Goal: Information Seeking & Learning: Learn about a topic

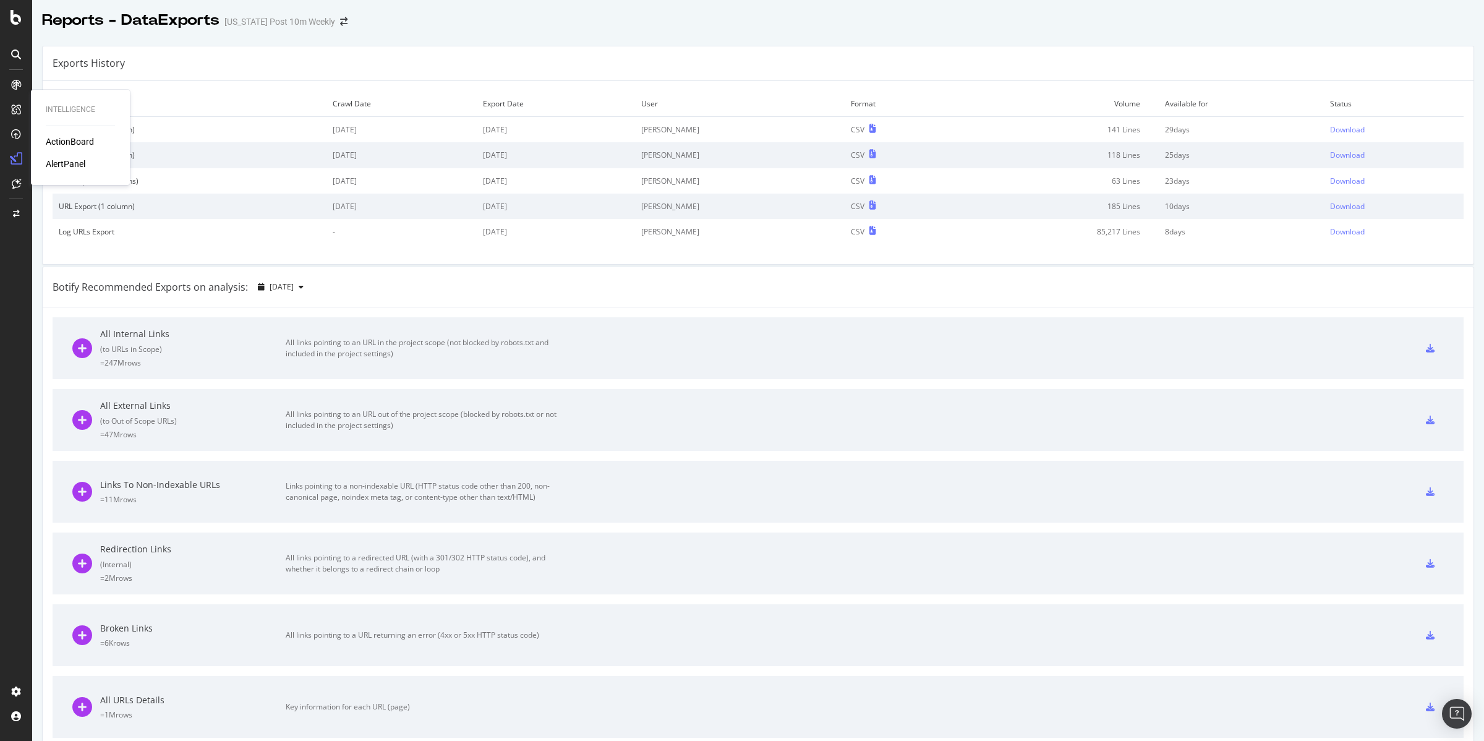
click at [67, 158] on div "AlertPanel" at bounding box center [66, 164] width 40 height 12
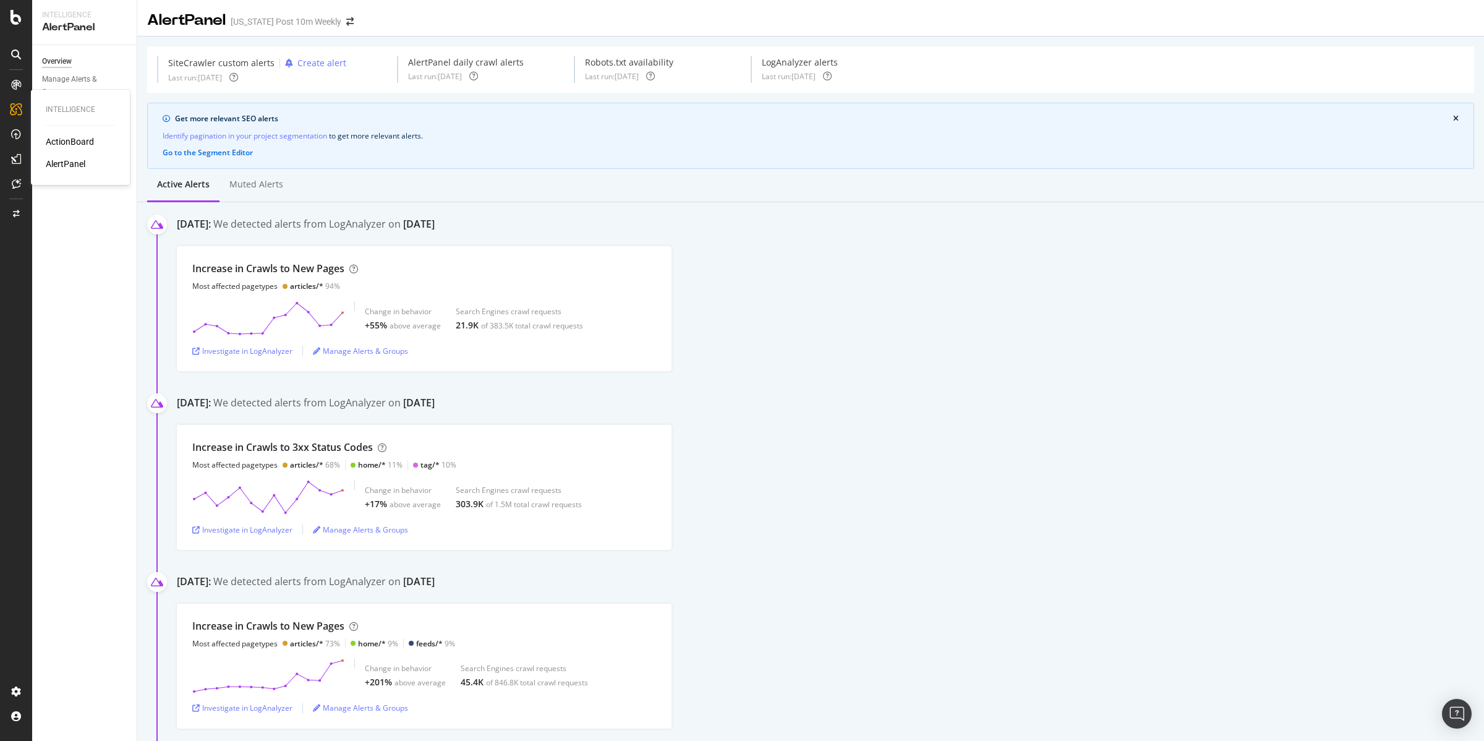
click at [79, 142] on div "ActionBoard" at bounding box center [70, 141] width 48 height 12
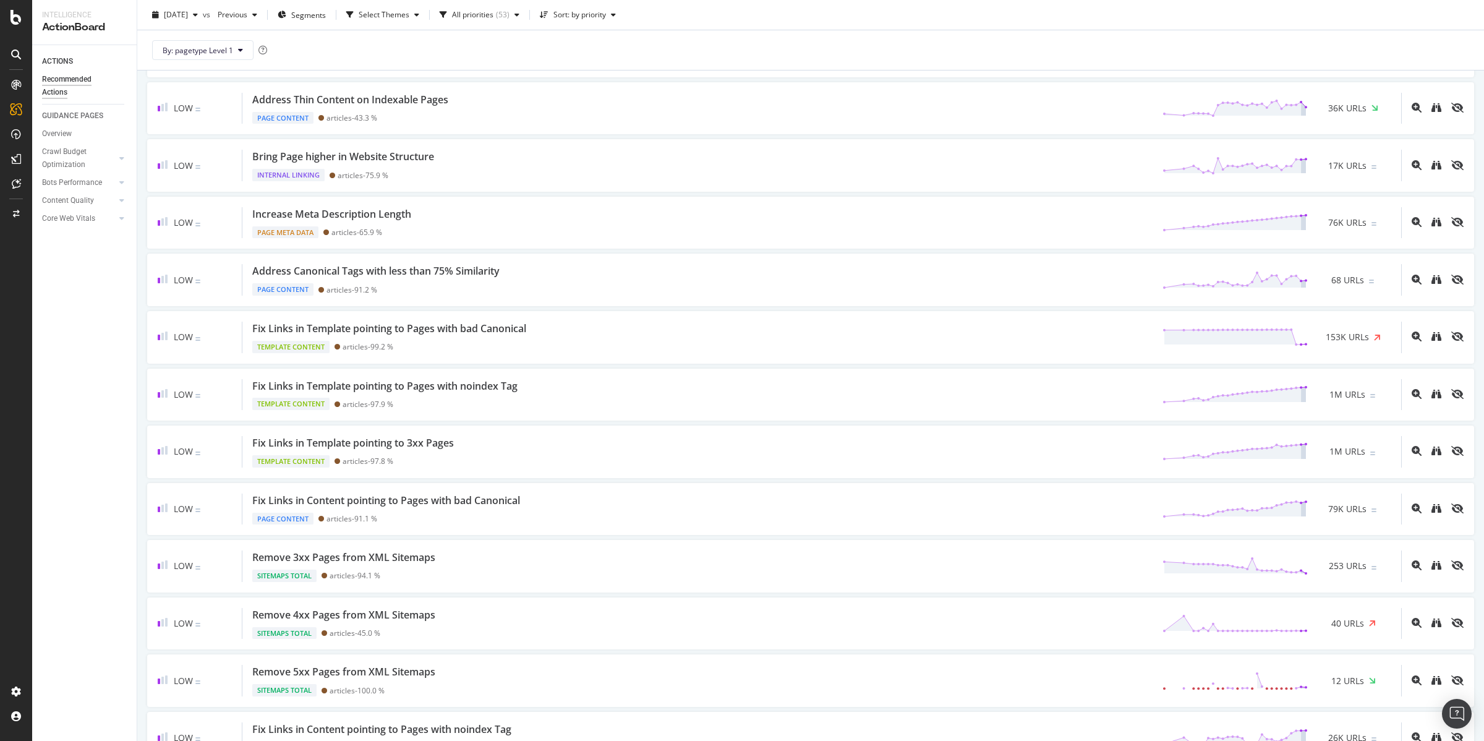
scroll to position [852, 0]
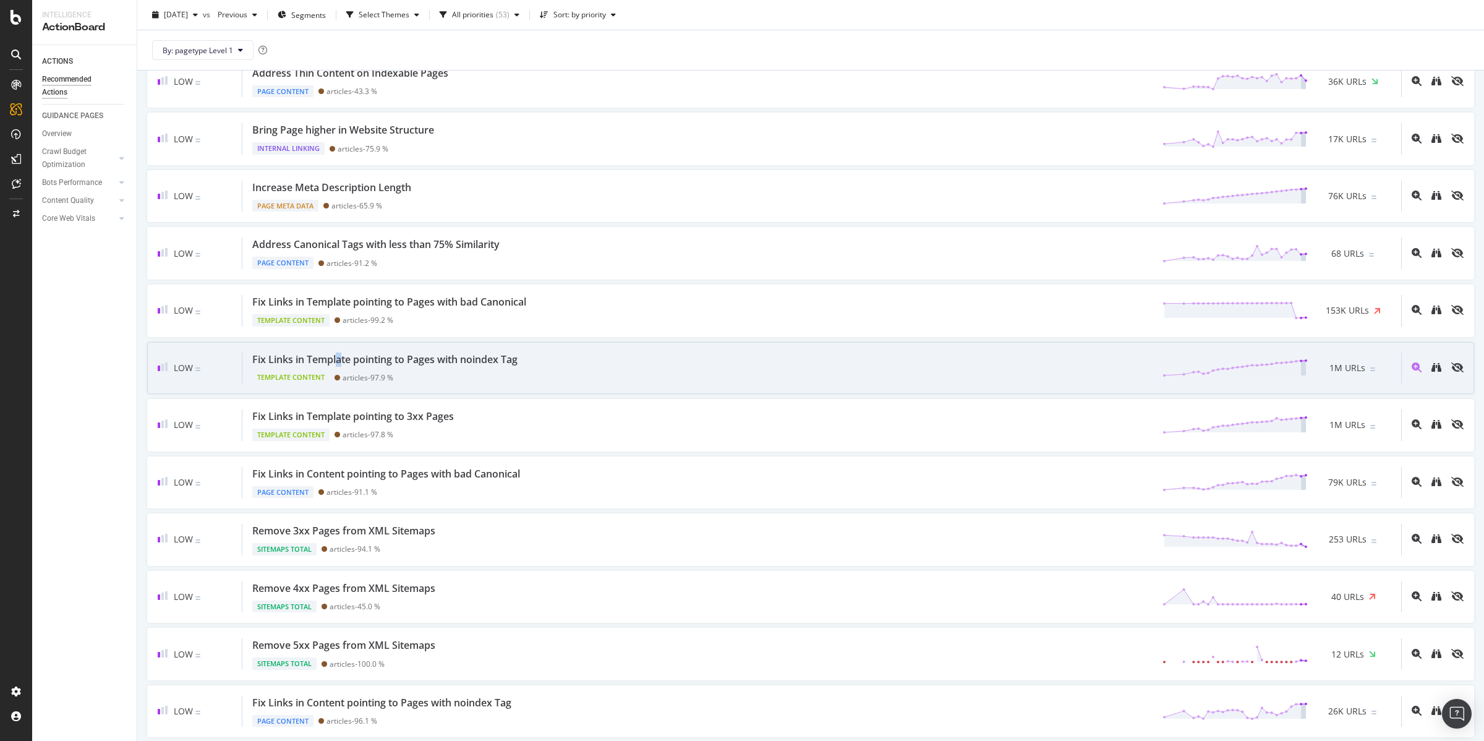
click at [339, 367] on div "Fix Links in Template pointing to Pages with noindex Tag" at bounding box center [384, 359] width 265 height 14
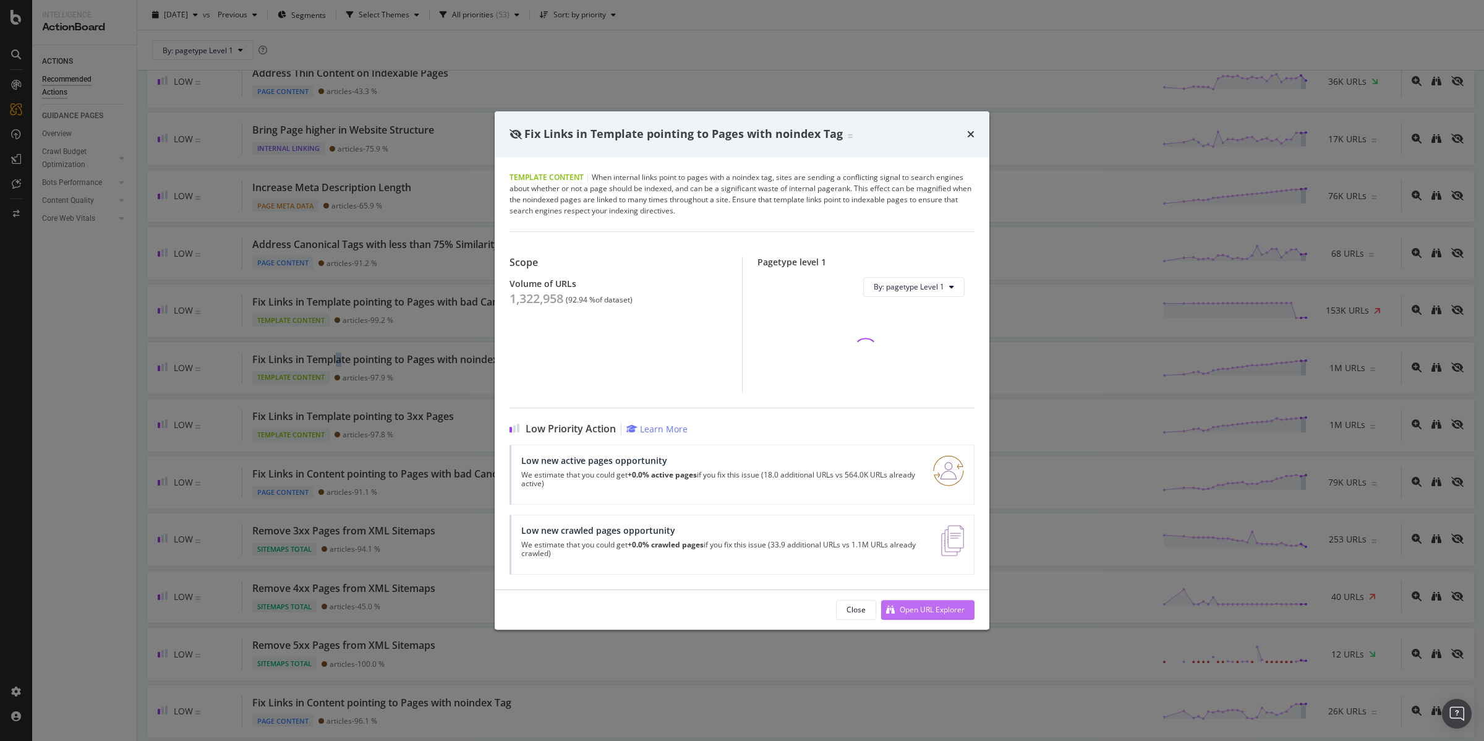
click at [922, 609] on div "Open URL Explorer" at bounding box center [932, 609] width 65 height 11
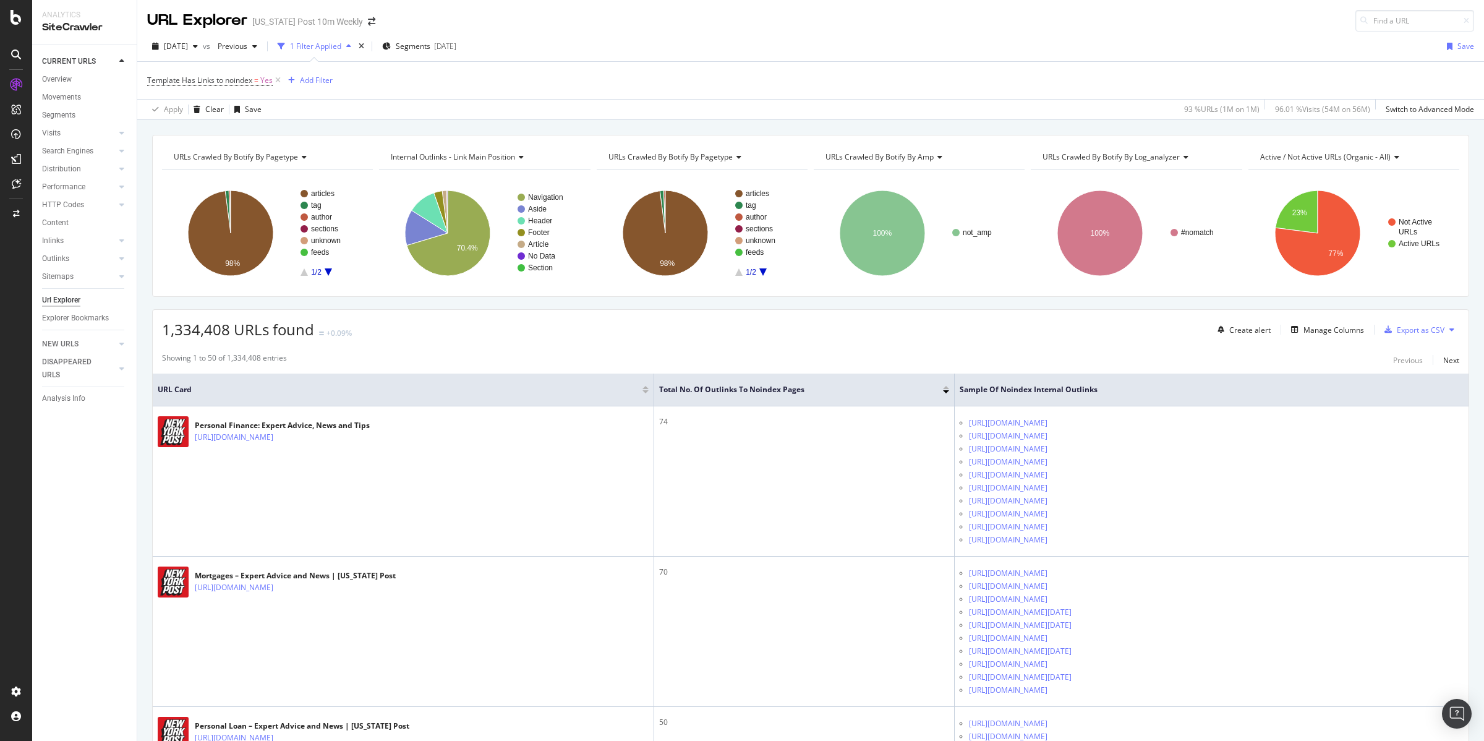
drag, startPoint x: 786, startPoint y: 48, endPoint x: 777, endPoint y: 48, distance: 8.7
click at [785, 48] on div "2025 Aug. 19th vs Previous 1 Filter Applied Segments 2025-01-07 Save" at bounding box center [810, 48] width 1347 height 25
click at [17, 19] on icon at bounding box center [16, 17] width 11 height 15
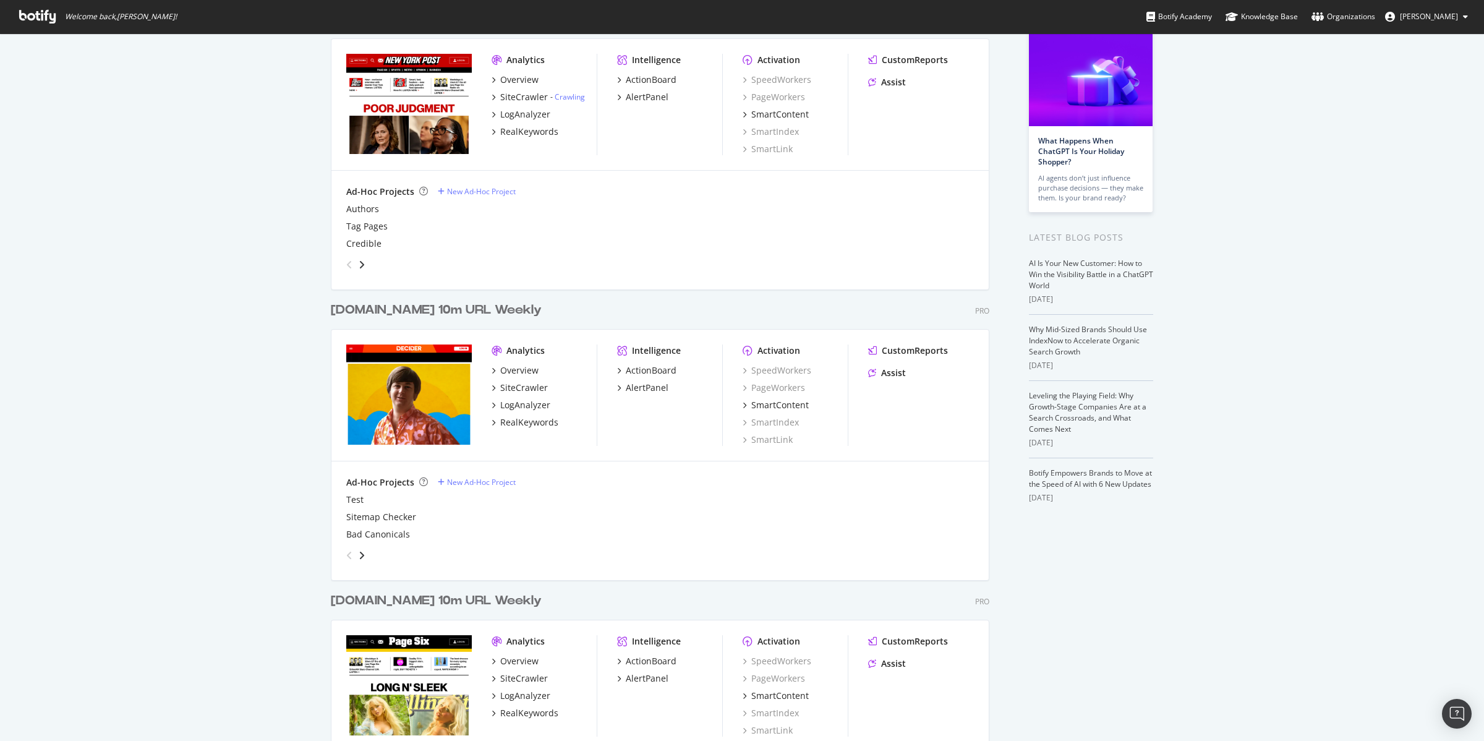
scroll to position [310, 0]
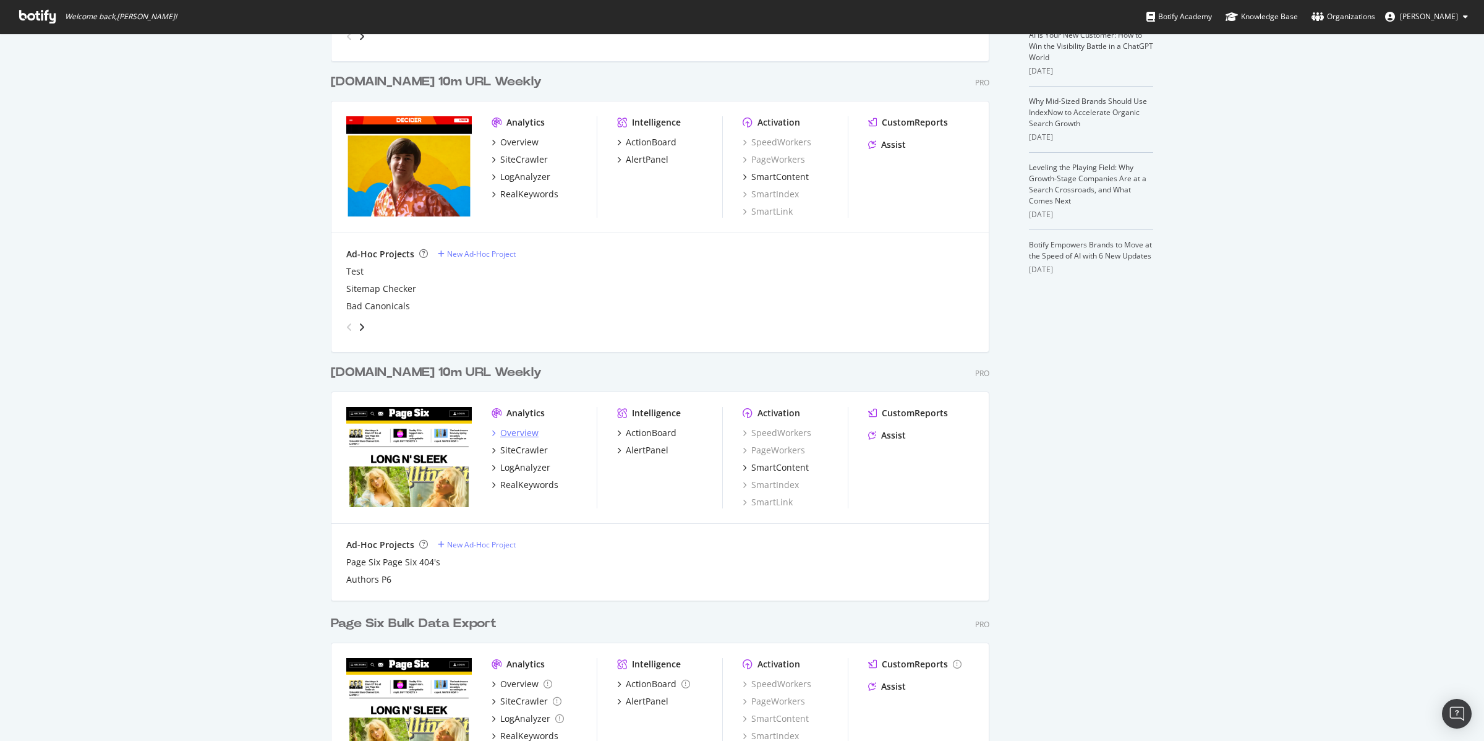
click at [518, 432] on div "Overview" at bounding box center [519, 433] width 38 height 12
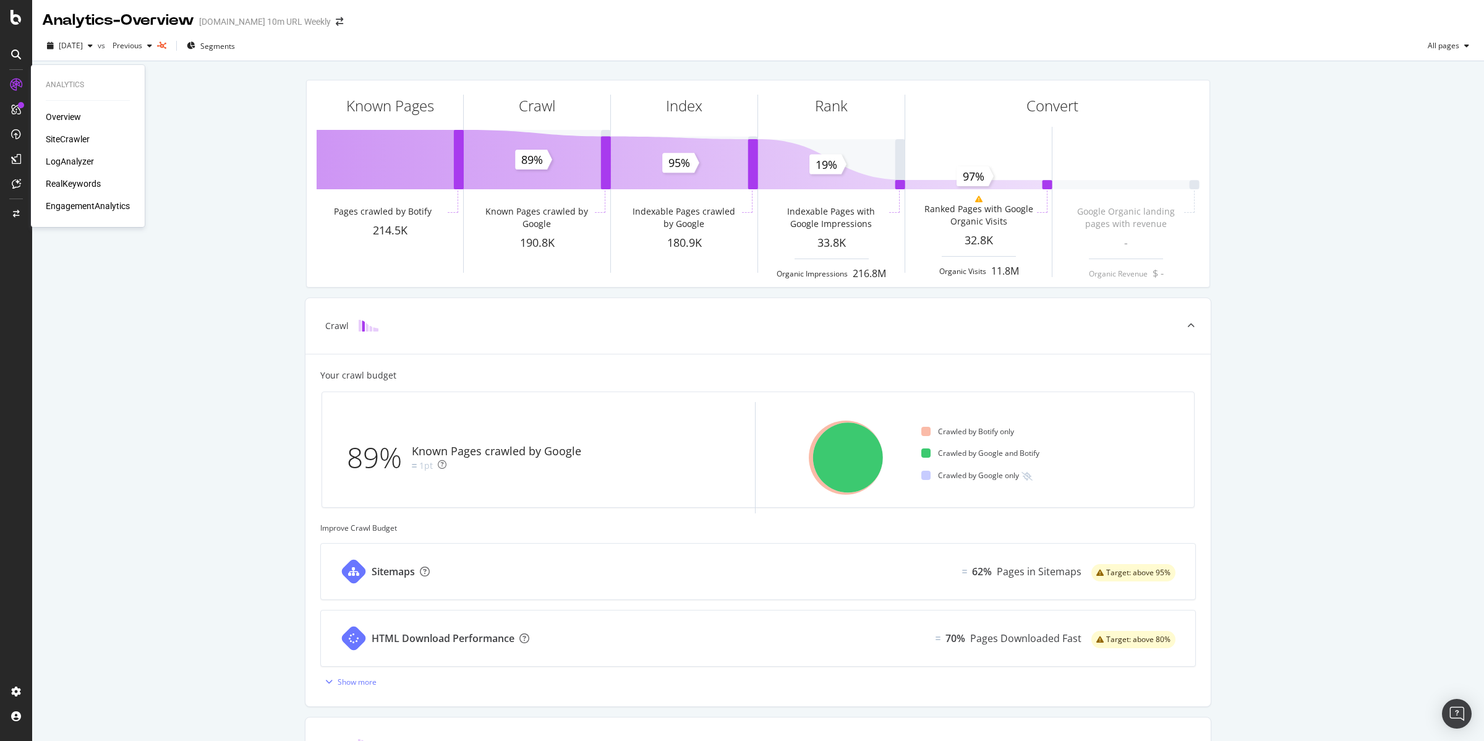
click at [69, 138] on div "SiteCrawler" at bounding box center [68, 139] width 44 height 12
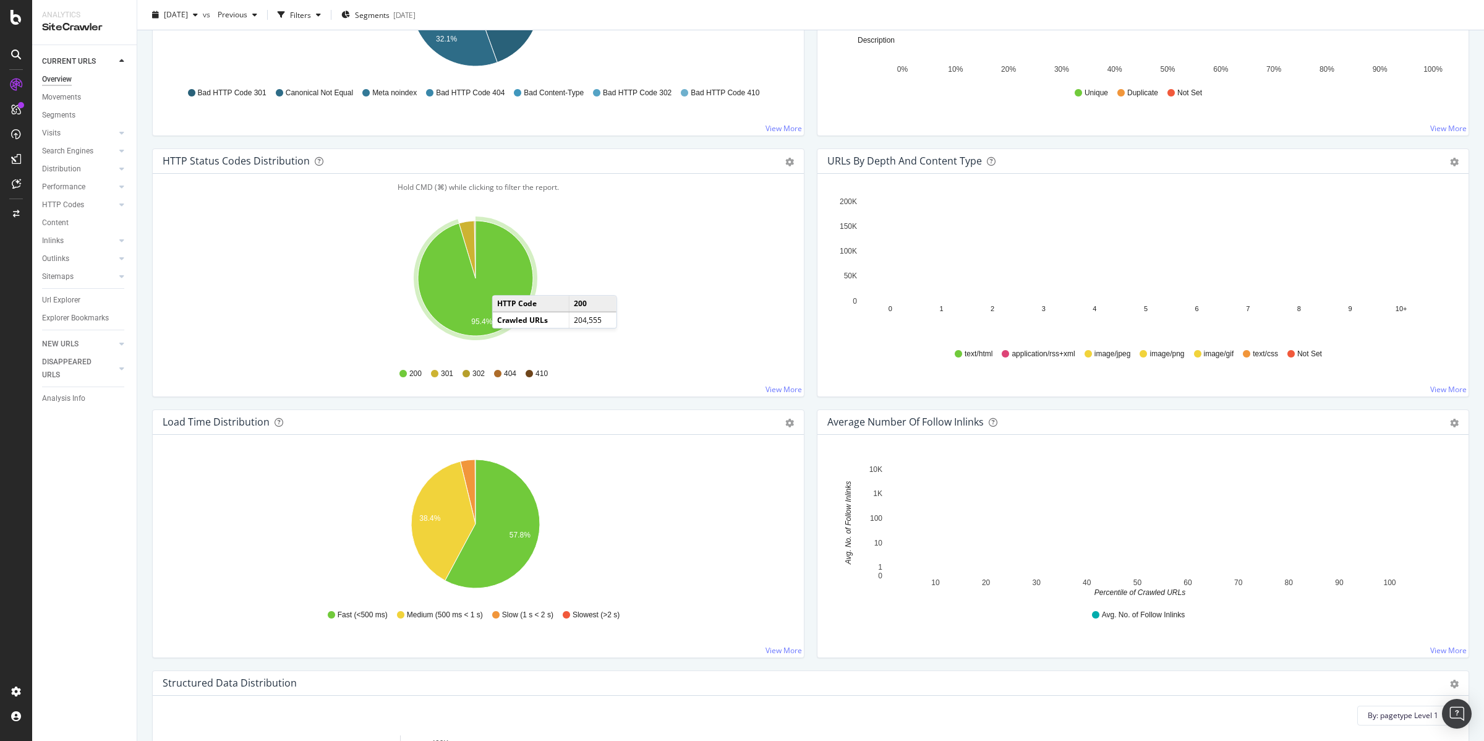
scroll to position [524, 0]
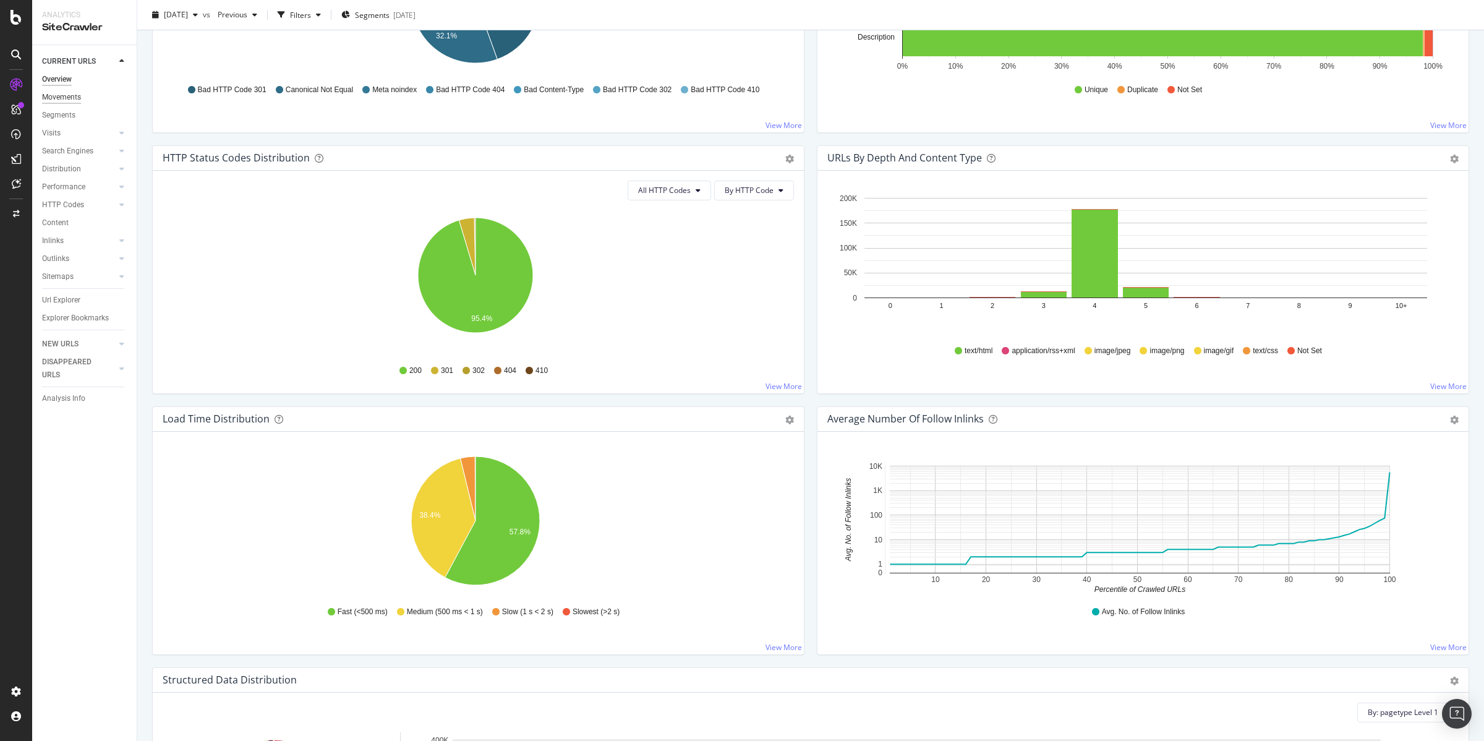
click at [63, 92] on div "Movements" at bounding box center [61, 97] width 39 height 13
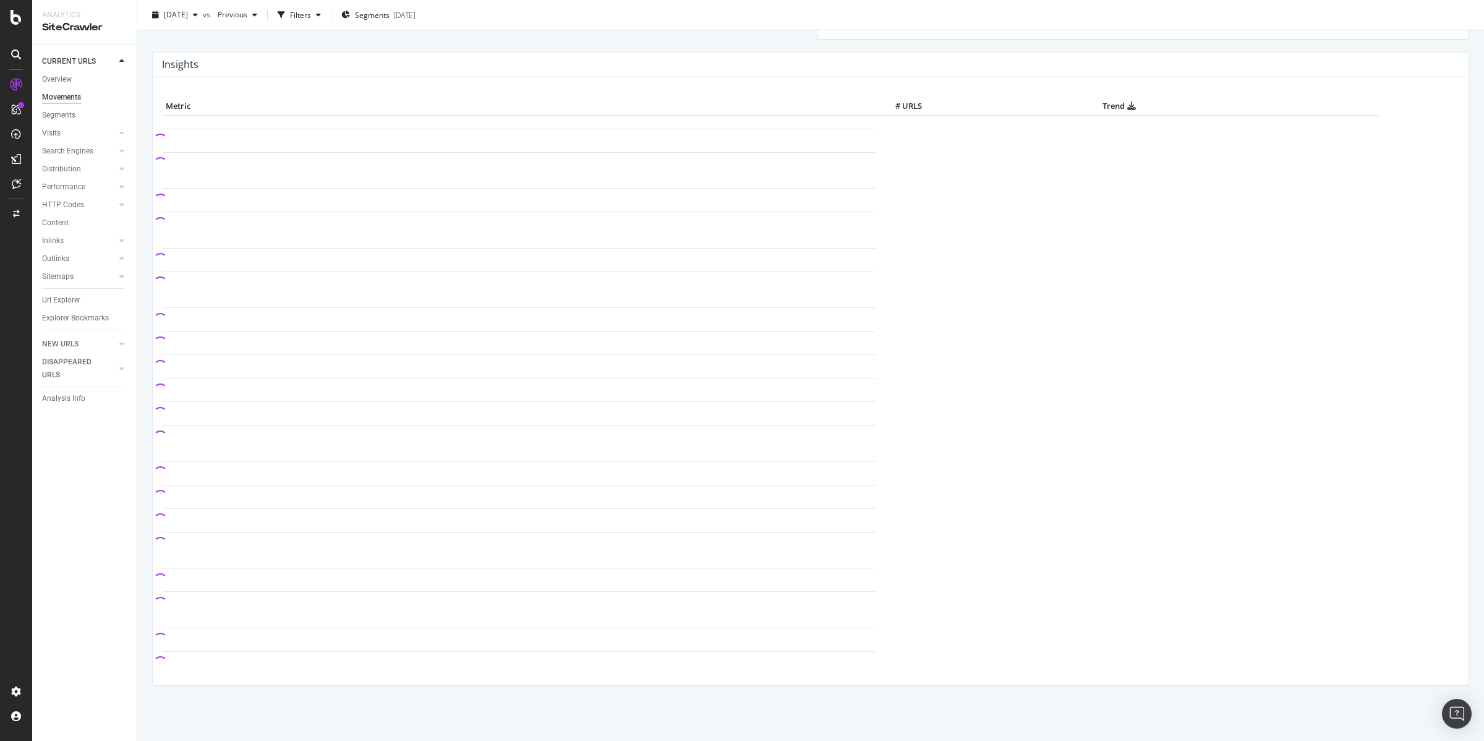
scroll to position [524, 0]
